Goal: Find specific page/section: Find specific page/section

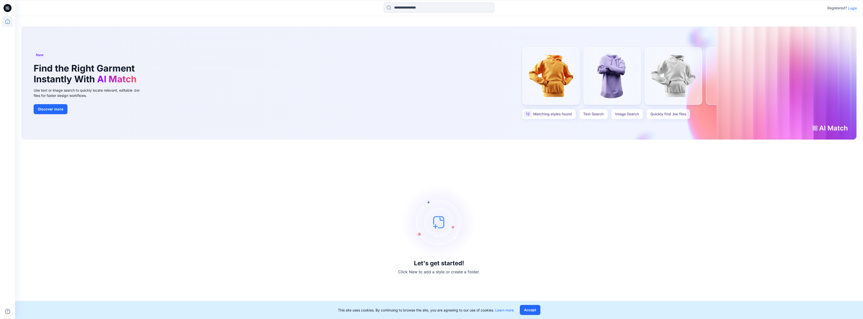
click at [852, 9] on p "Login" at bounding box center [852, 8] width 9 height 5
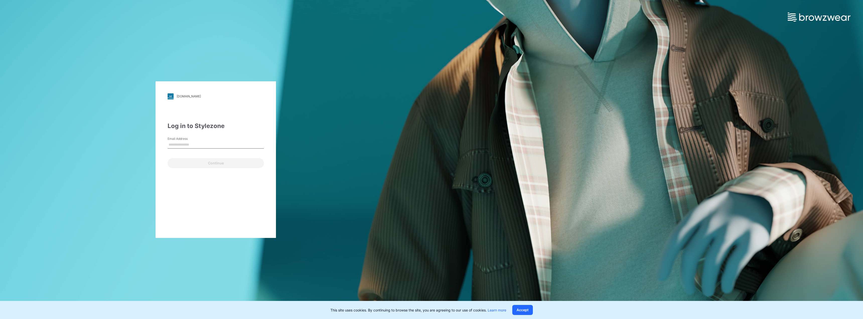
type input "**********"
click at [231, 165] on button "Continue" at bounding box center [215, 163] width 96 height 10
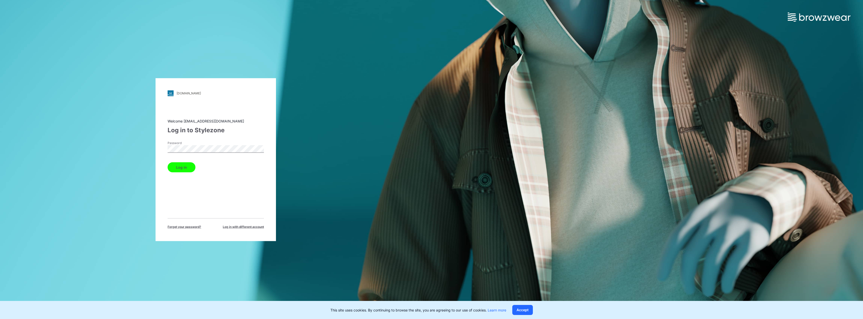
click at [183, 168] on button "Log in" at bounding box center [181, 167] width 28 height 10
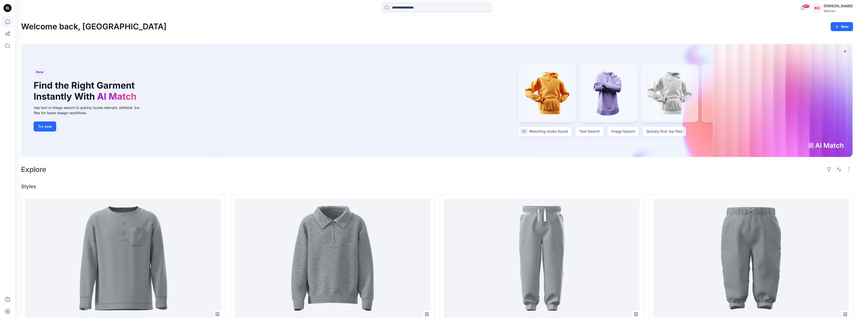
click at [849, 8] on div "[PERSON_NAME]" at bounding box center [837, 6] width 29 height 6
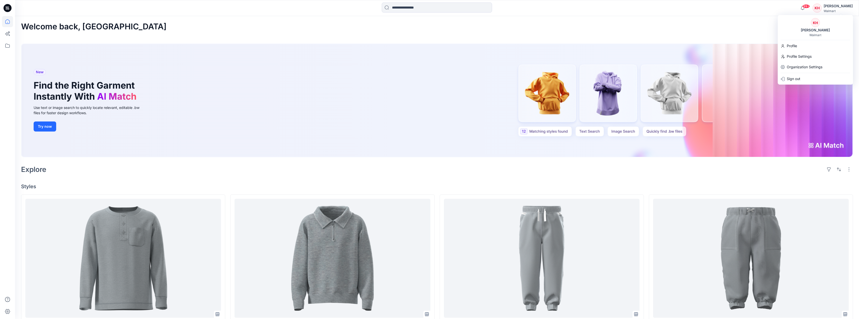
click at [821, 7] on div "KH" at bounding box center [816, 8] width 9 height 9
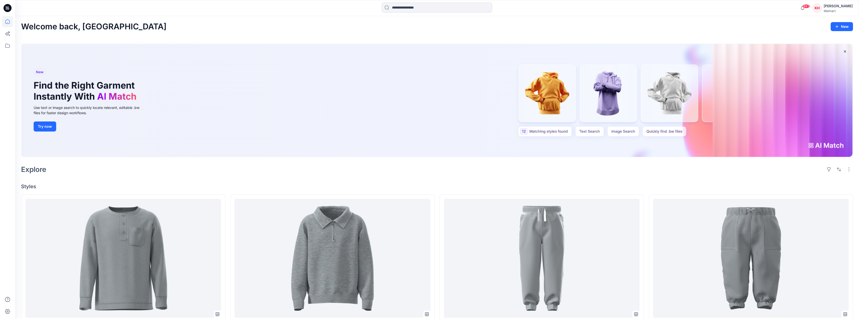
click at [821, 7] on div "KH" at bounding box center [816, 8] width 9 height 9
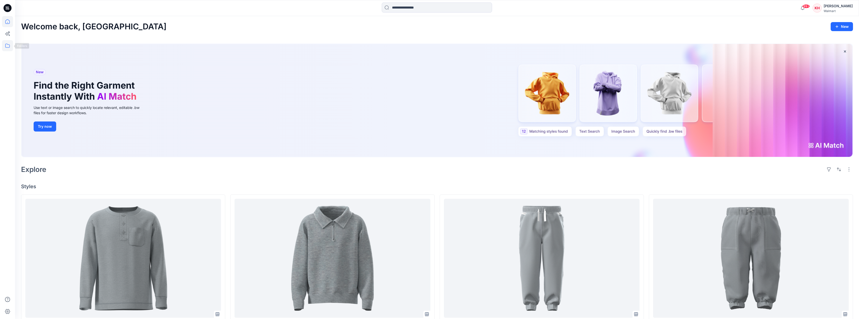
click at [7, 47] on icon at bounding box center [7, 45] width 11 height 11
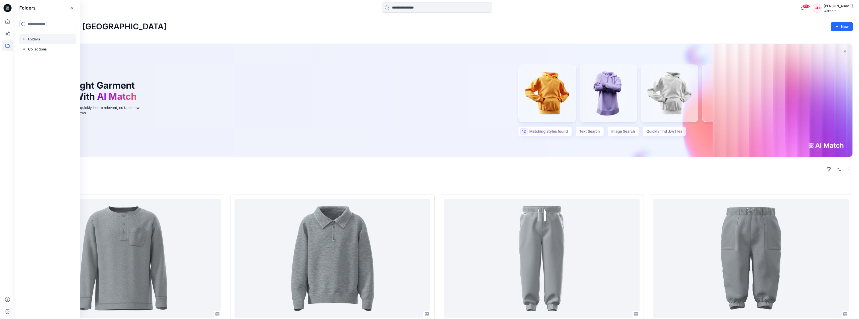
click at [24, 39] on icon "button" at bounding box center [24, 39] width 1 height 2
click at [57, 58] on div at bounding box center [54, 59] width 70 height 10
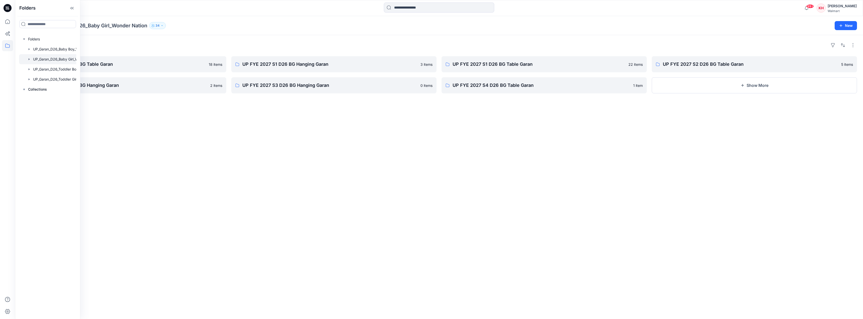
click at [336, 153] on div "Folders UP FYE 2027 S3 D26 BG Table Garan 18 items UP FYE 2027 S2 D26 BG Hangin…" at bounding box center [439, 177] width 848 height 284
click at [32, 25] on p "Folders" at bounding box center [30, 25] width 18 height 7
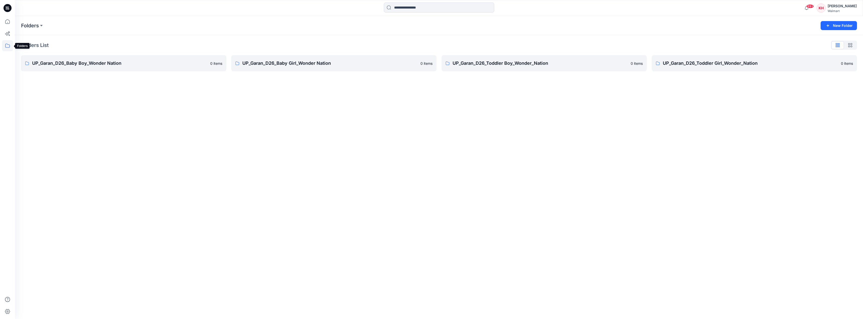
click at [7, 47] on icon at bounding box center [7, 45] width 11 height 11
click at [24, 40] on icon "button" at bounding box center [24, 39] width 4 height 4
click at [224, 146] on div "Folders New Folder Folders List UP_Garan_D26_Baby Boy_Wonder Nation 0 items UP_…" at bounding box center [439, 167] width 848 height 303
click at [87, 89] on div "Folders New Folder Folders List UP_Garan_D26_Baby Boy_Wonder Nation 0 items UP_…" at bounding box center [439, 167] width 848 height 303
click at [296, 61] on p "UP_Garan_D26_Baby Girl_Wonder Nation" at bounding box center [329, 63] width 175 height 7
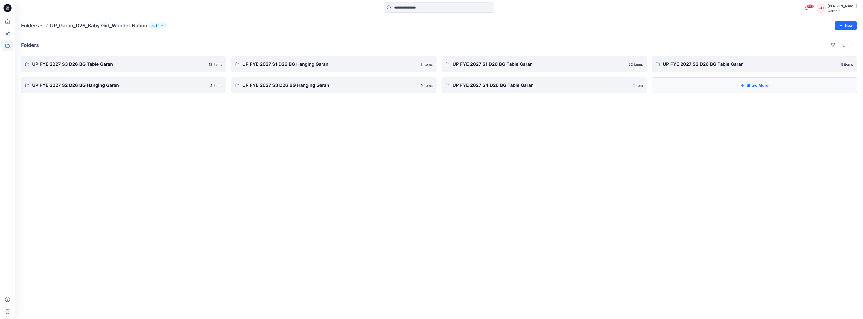
click at [789, 87] on button "Show More" at bounding box center [753, 85] width 205 height 16
click at [81, 63] on p "UP FYE 2027 S3 D26 BG Table Garan" at bounding box center [123, 64] width 182 height 7
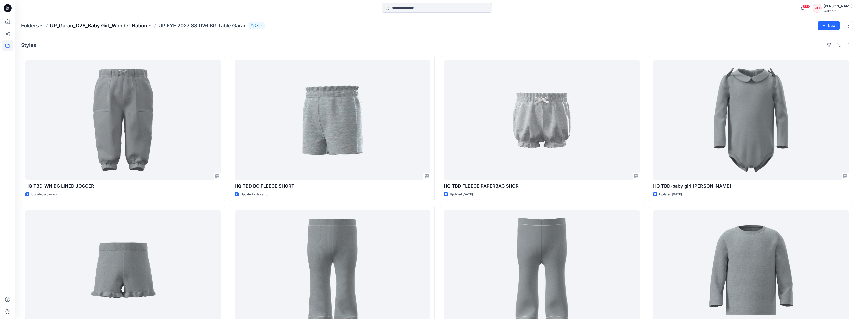
click at [136, 26] on p "UP_Garan_D26_Baby Girl_Wonder Nation" at bounding box center [98, 25] width 97 height 7
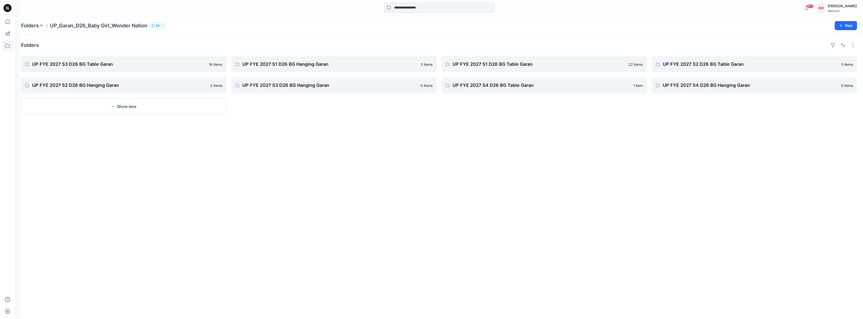
click at [20, 24] on div "Folders UP_Garan_D26_Baby Girl_Wonder Nation 34 New" at bounding box center [439, 25] width 848 height 19
click at [40, 28] on button at bounding box center [41, 25] width 5 height 7
click at [48, 72] on p "UP_Garan_D26_Baby Girl_Wonder Nation" at bounding box center [57, 71] width 65 height 6
click at [290, 135] on div "Folders UP FYE 2027 S3 D26 BG Table Garan 18 items UP FYE 2027 S2 D26 BG Hangin…" at bounding box center [439, 177] width 848 height 284
click at [727, 61] on p "UP FYE 2027 S2 D26 BG Table Garan" at bounding box center [753, 64] width 182 height 7
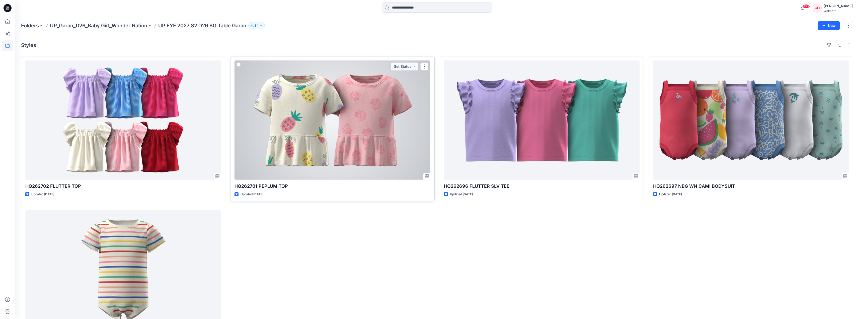
click at [360, 107] on div at bounding box center [332, 119] width 196 height 119
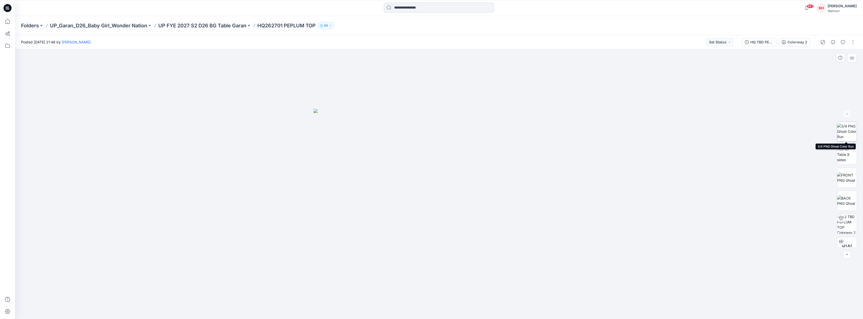
click at [846, 129] on img at bounding box center [847, 131] width 20 height 16
click at [842, 151] on div at bounding box center [841, 149] width 8 height 8
drag, startPoint x: 418, startPoint y: 312, endPoint x: 387, endPoint y: 306, distance: 32.1
click at [387, 306] on icon at bounding box center [440, 303] width 152 height 19
drag, startPoint x: 396, startPoint y: 311, endPoint x: 378, endPoint y: 308, distance: 17.9
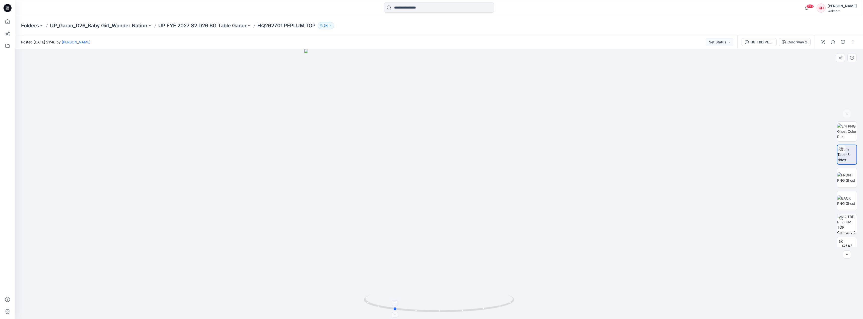
click at [379, 308] on icon at bounding box center [440, 303] width 152 height 19
drag, startPoint x: 382, startPoint y: 308, endPoint x: 364, endPoint y: 302, distance: 18.6
click at [364, 302] on icon at bounding box center [440, 303] width 152 height 19
drag, startPoint x: 367, startPoint y: 304, endPoint x: 351, endPoint y: 298, distance: 16.7
click at [351, 298] on div at bounding box center [439, 184] width 848 height 270
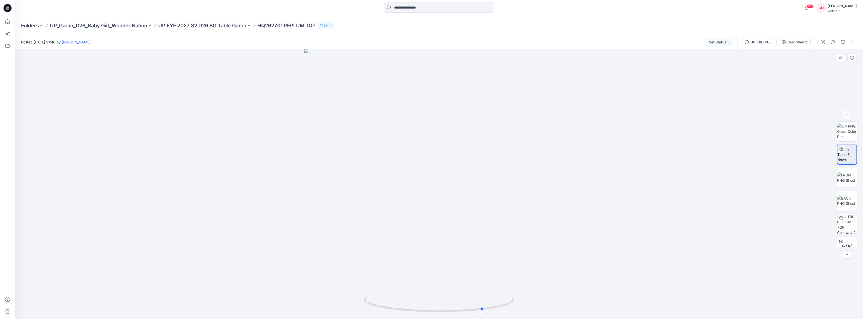
drag, startPoint x: 396, startPoint y: 310, endPoint x: 368, endPoint y: 304, distance: 28.4
click at [368, 304] on icon at bounding box center [440, 303] width 152 height 19
drag, startPoint x: 406, startPoint y: 310, endPoint x: 374, endPoint y: 305, distance: 32.6
click at [374, 305] on icon at bounding box center [440, 303] width 152 height 19
click at [709, 160] on div at bounding box center [439, 184] width 848 height 270
